Goal: Communication & Community: Answer question/provide support

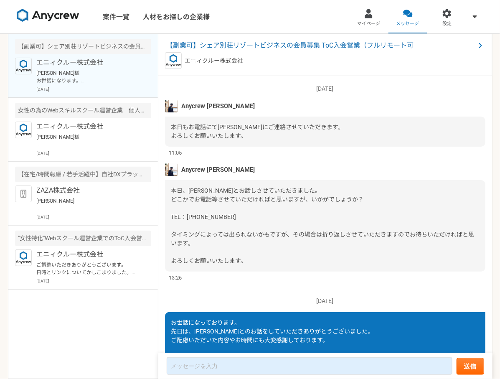
scroll to position [792, 0]
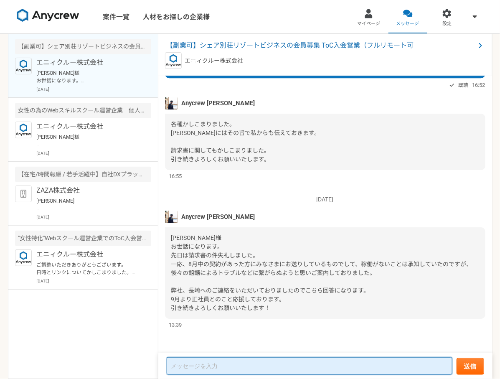
click at [212, 370] on textarea at bounding box center [309, 366] width 285 height 18
type textarea "y"
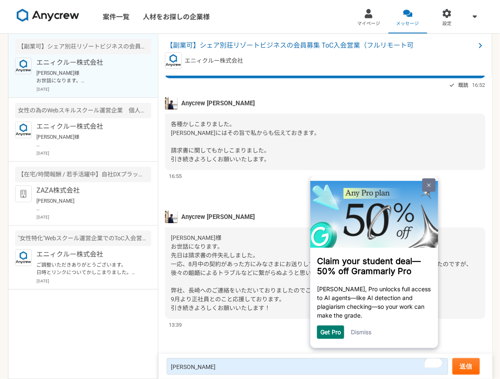
click at [428, 182] on link at bounding box center [428, 184] width 13 height 13
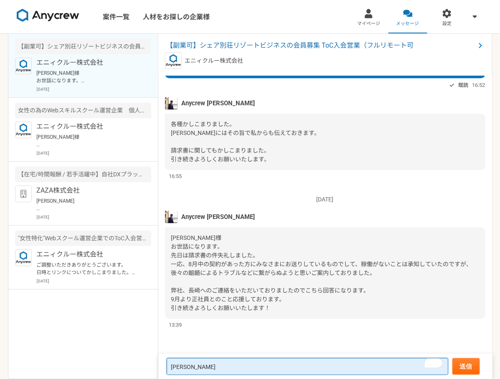
click at [243, 370] on textarea "[PERSON_NAME]" at bounding box center [308, 366] width 282 height 17
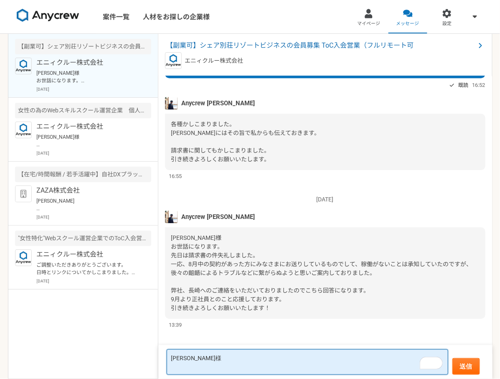
click at [270, 357] on textarea "[PERSON_NAME]様" at bounding box center [308, 361] width 282 height 25
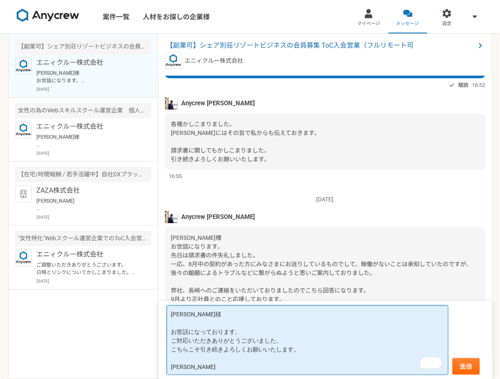
type textarea "[PERSON_NAME]様 お世話になっております。 ご対応いただきありがとうございました。 こちらこそ引き続きよろしくお願いいたします。 [PERSON_…"
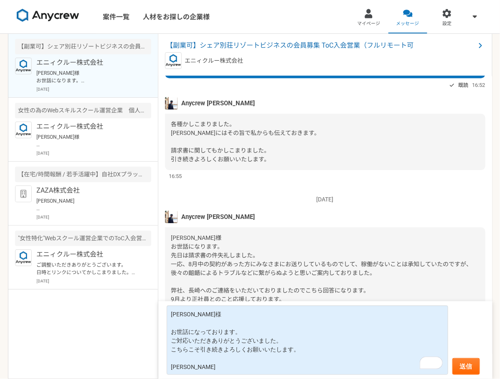
click at [349, 269] on span "[PERSON_NAME]様 お世話になります。 先日は請求書の件失礼しました。 一応、8月中の契約があった方にみなさまにお送りしているものでして、稼働がない…" at bounding box center [321, 272] width 301 height 77
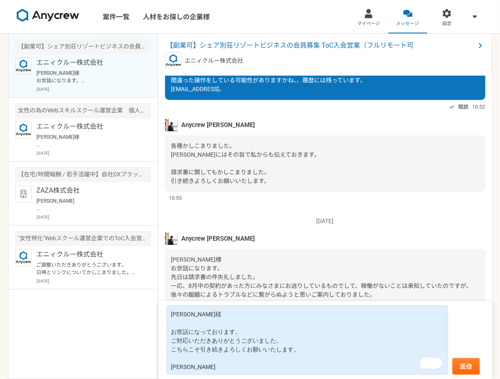
scroll to position [792, 0]
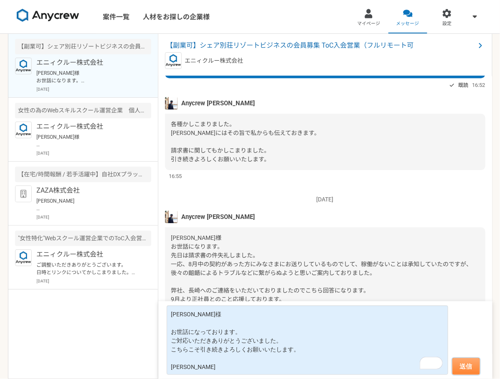
click at [472, 368] on button "送信" at bounding box center [465, 366] width 27 height 17
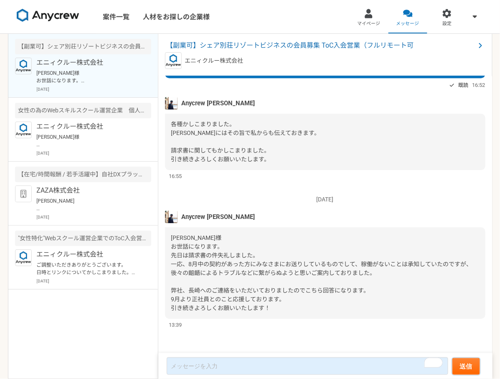
scroll to position [819, 0]
